Goal: Find contact information: Find contact information

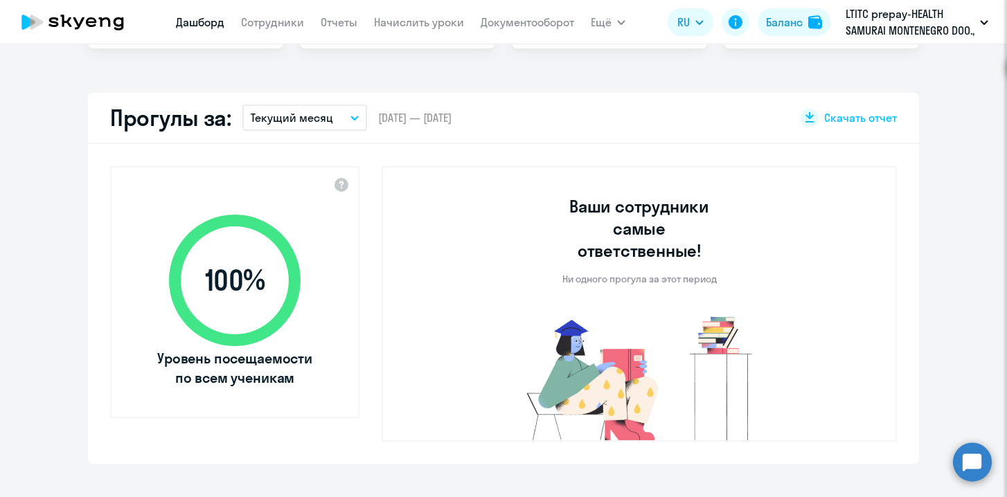
select select "30"
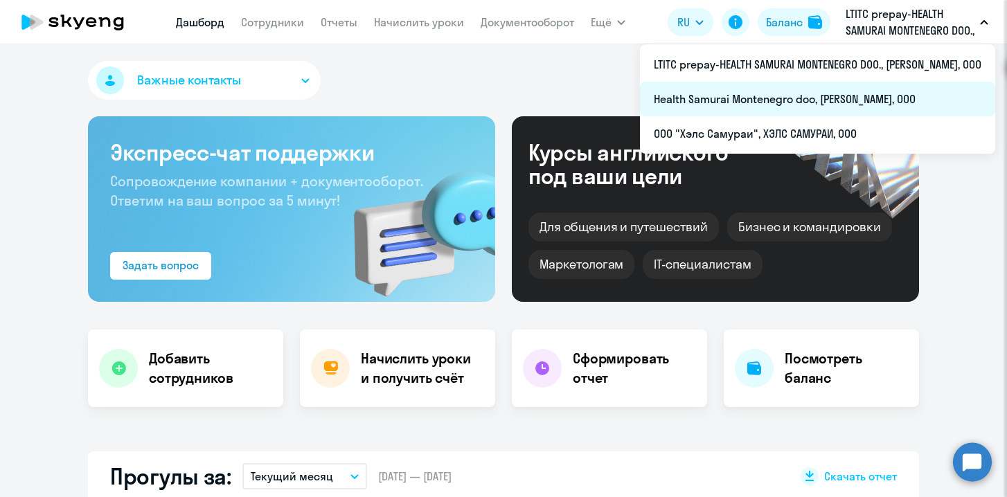
click at [863, 98] on li "Health Samurai Montenegro doo, [PERSON_NAME], ООО" at bounding box center [817, 99] width 355 height 35
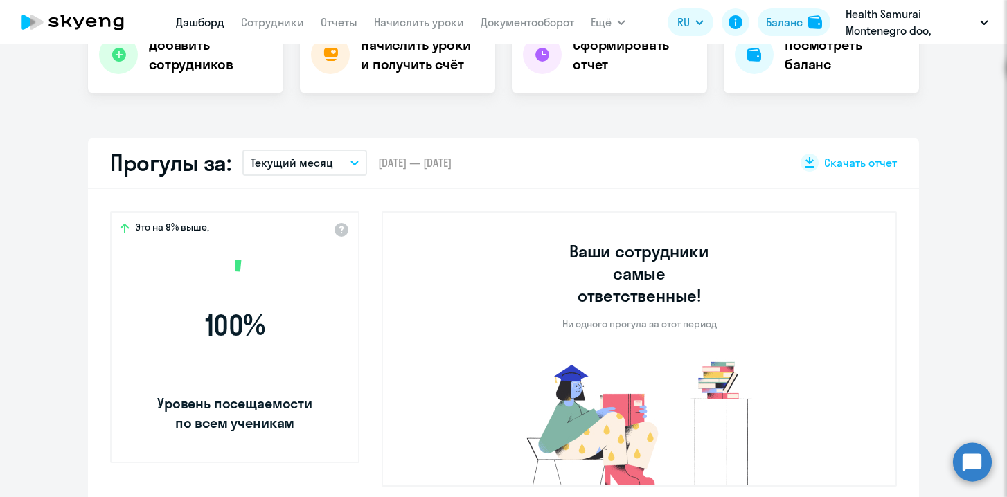
select select "30"
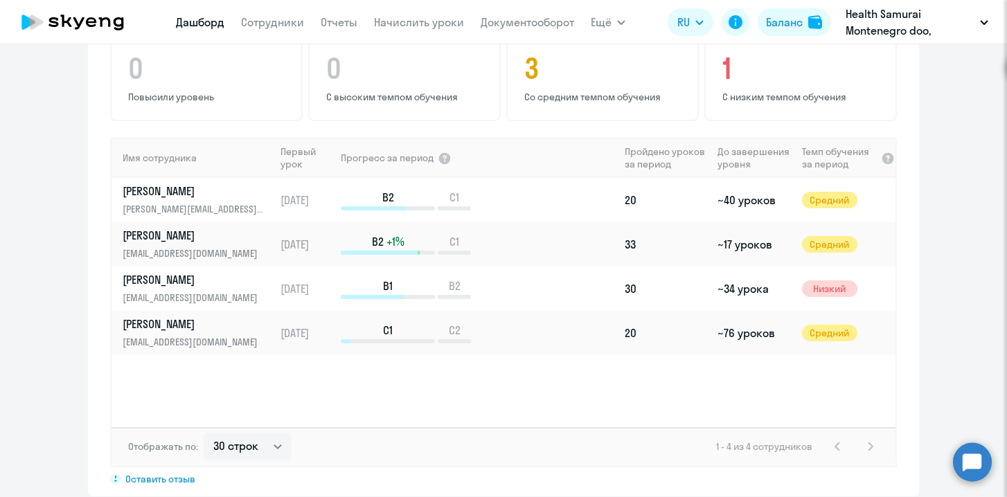
scroll to position [933, 0]
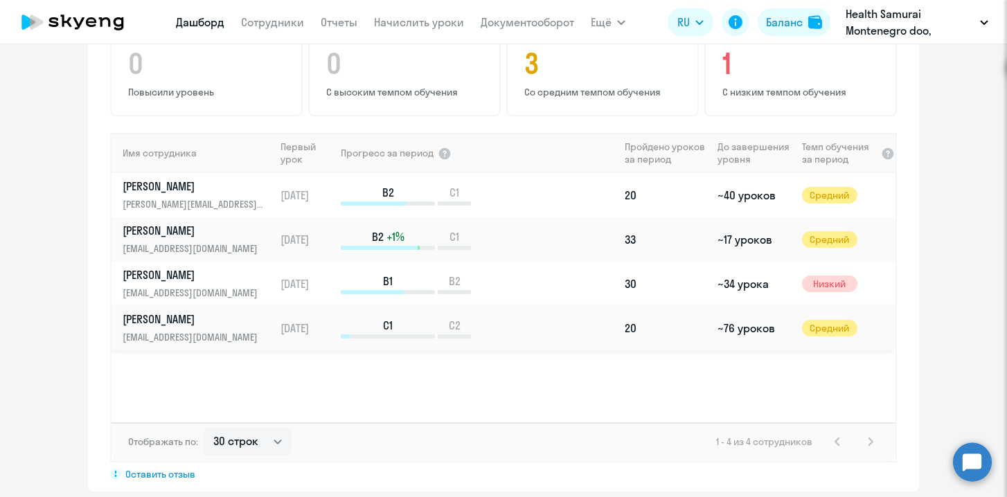
click at [176, 312] on p "[PERSON_NAME]" at bounding box center [194, 319] width 143 height 15
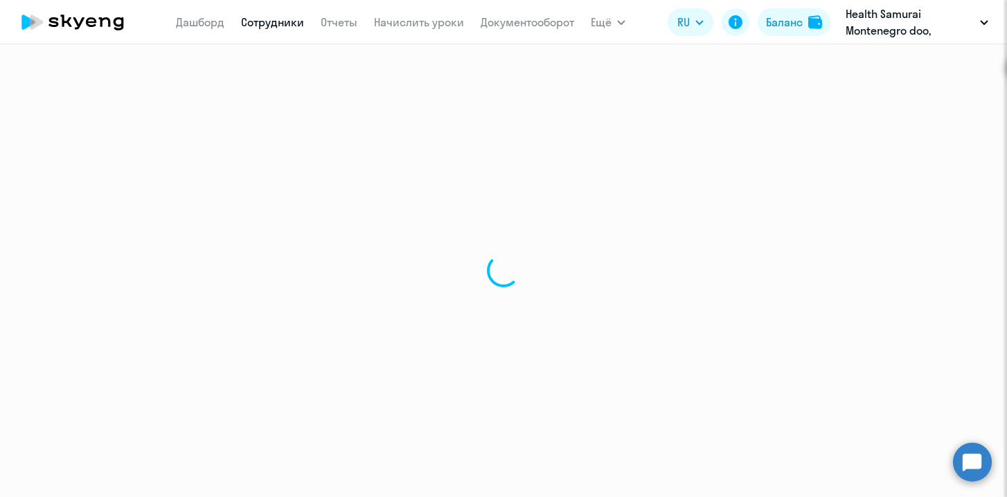
select select "english"
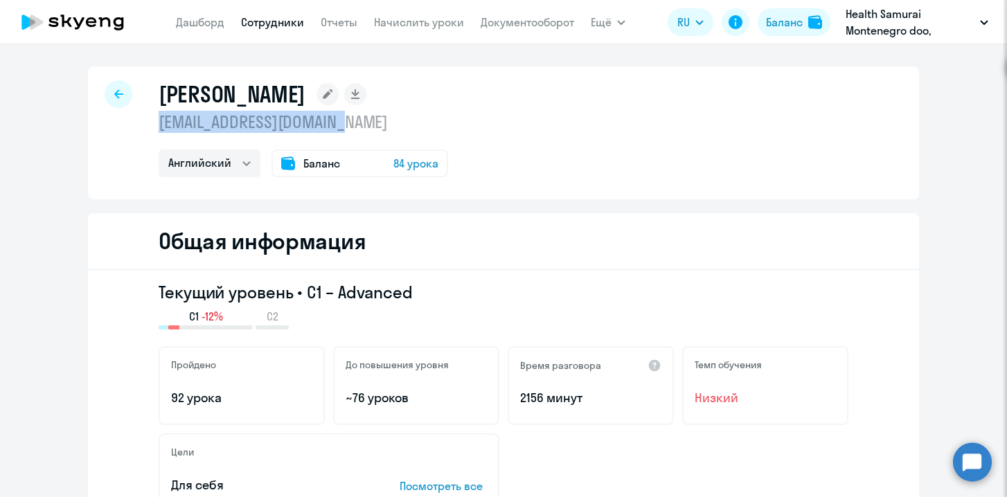
drag, startPoint x: 364, startPoint y: 126, endPoint x: 140, endPoint y: 125, distance: 223.7
click at [140, 125] on div "[PERSON_NAME] [EMAIL_ADDRESS][DOMAIN_NAME] Английский Баланс 84 урока" at bounding box center [503, 132] width 831 height 133
copy p "[EMAIL_ADDRESS][DOMAIN_NAME]"
